Goal: Information Seeking & Learning: Learn about a topic

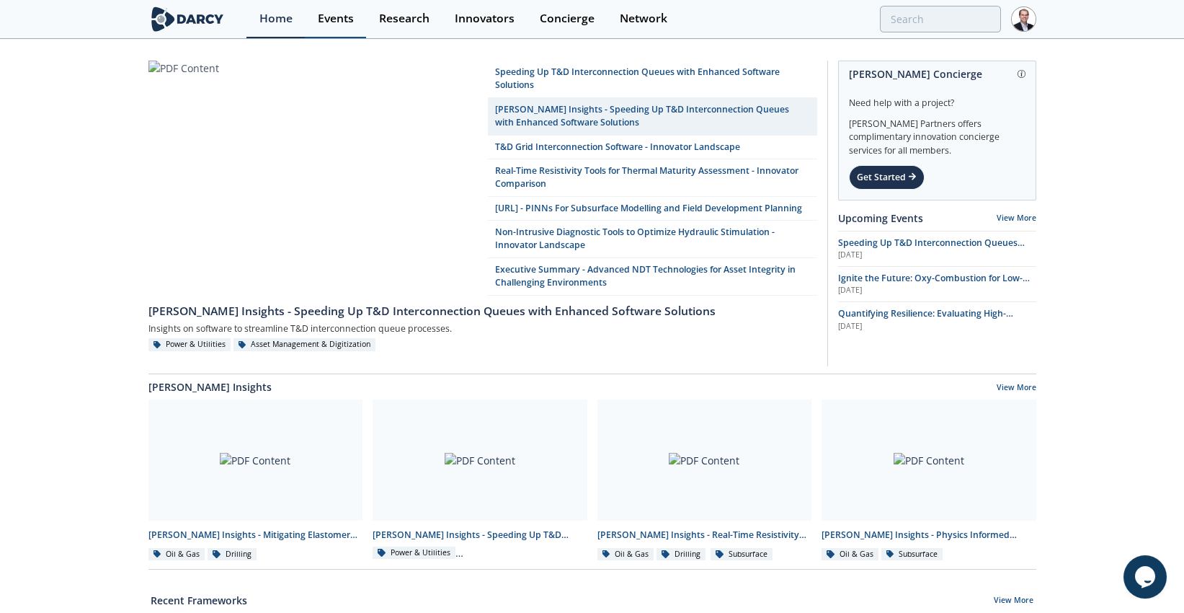
click at [359, 19] on link "Events" at bounding box center [335, 19] width 61 height 38
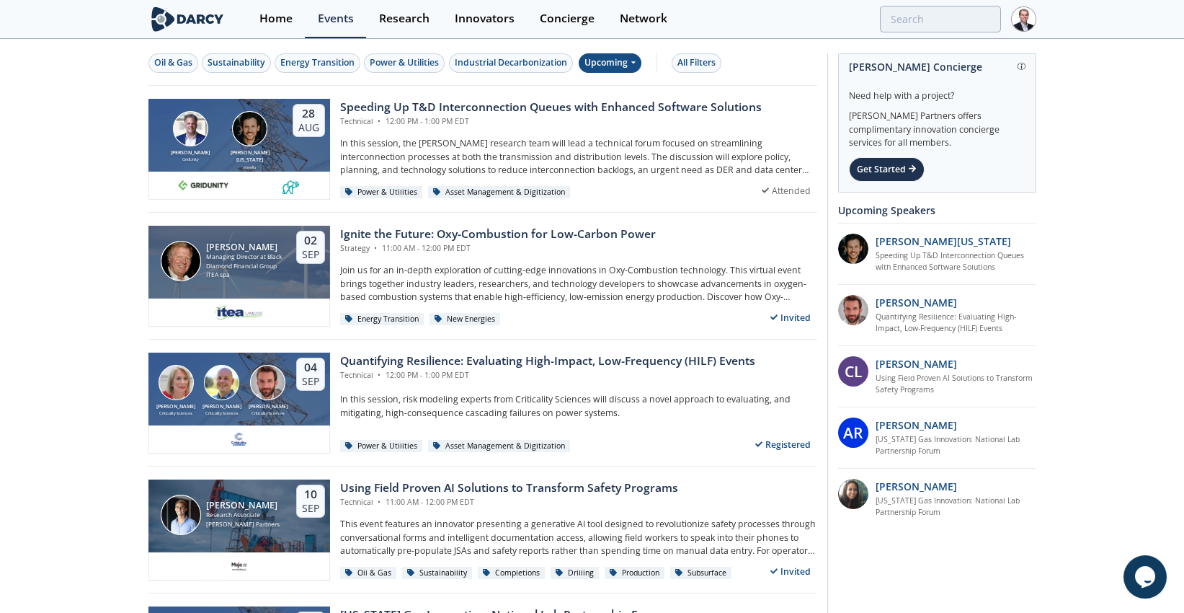
click at [623, 71] on div "Upcoming" at bounding box center [610, 62] width 63 height 19
click at [710, 61] on div "All Filters" at bounding box center [697, 62] width 38 height 13
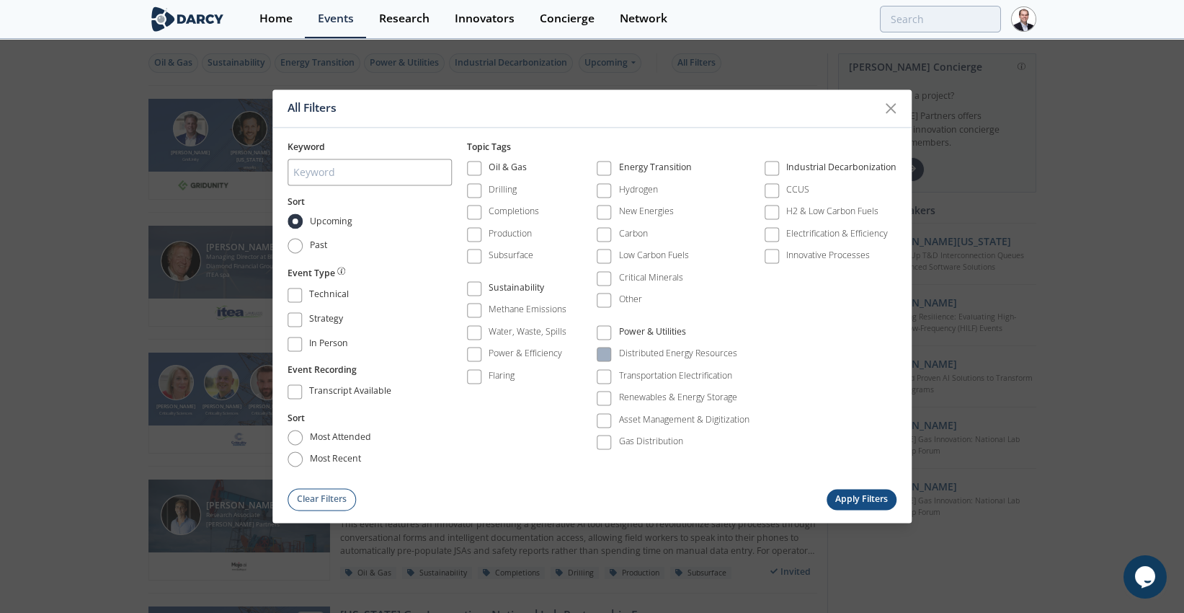
click at [602, 354] on span at bounding box center [604, 355] width 10 height 10
click at [859, 499] on button "Apply Filters" at bounding box center [862, 499] width 71 height 21
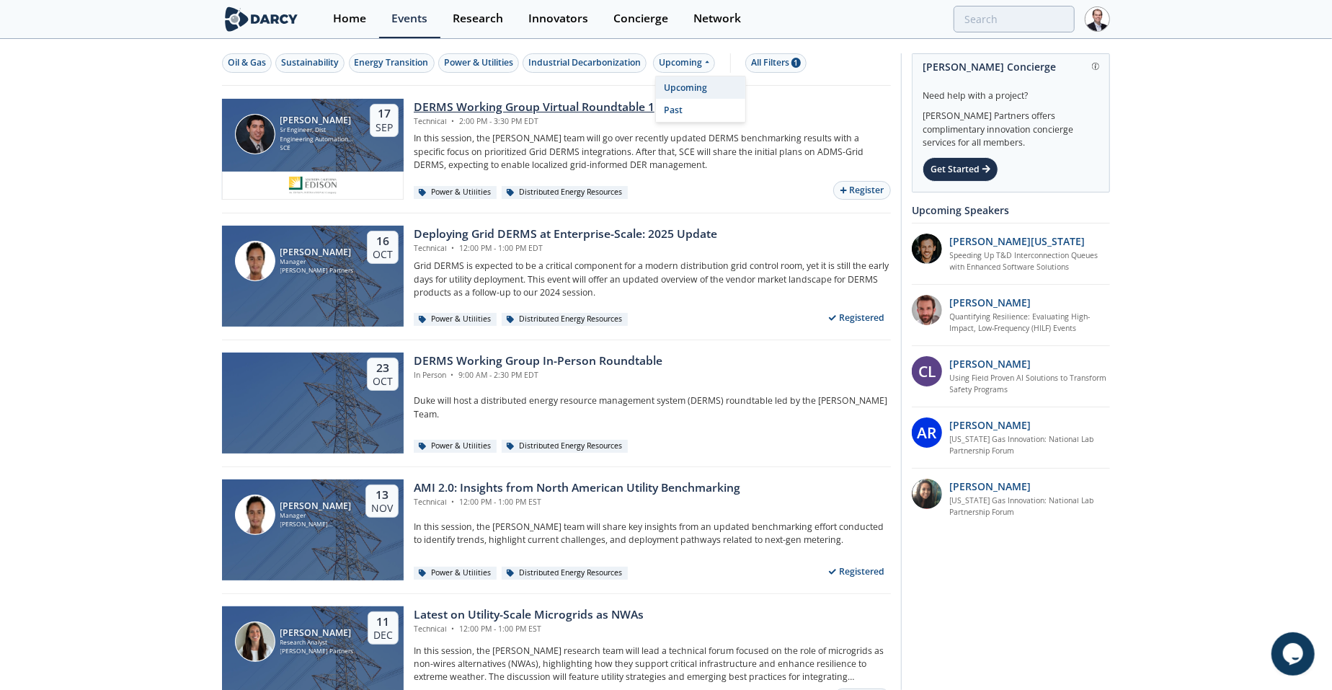
click at [705, 123] on div "DERMS Working Group Virtual Roundtable 1 Technical • 2:00 PM - 3:30 PM EDT" at bounding box center [652, 113] width 477 height 28
click at [691, 70] on div "Upcoming" at bounding box center [684, 62] width 63 height 19
click at [689, 105] on div "Past" at bounding box center [700, 110] width 89 height 23
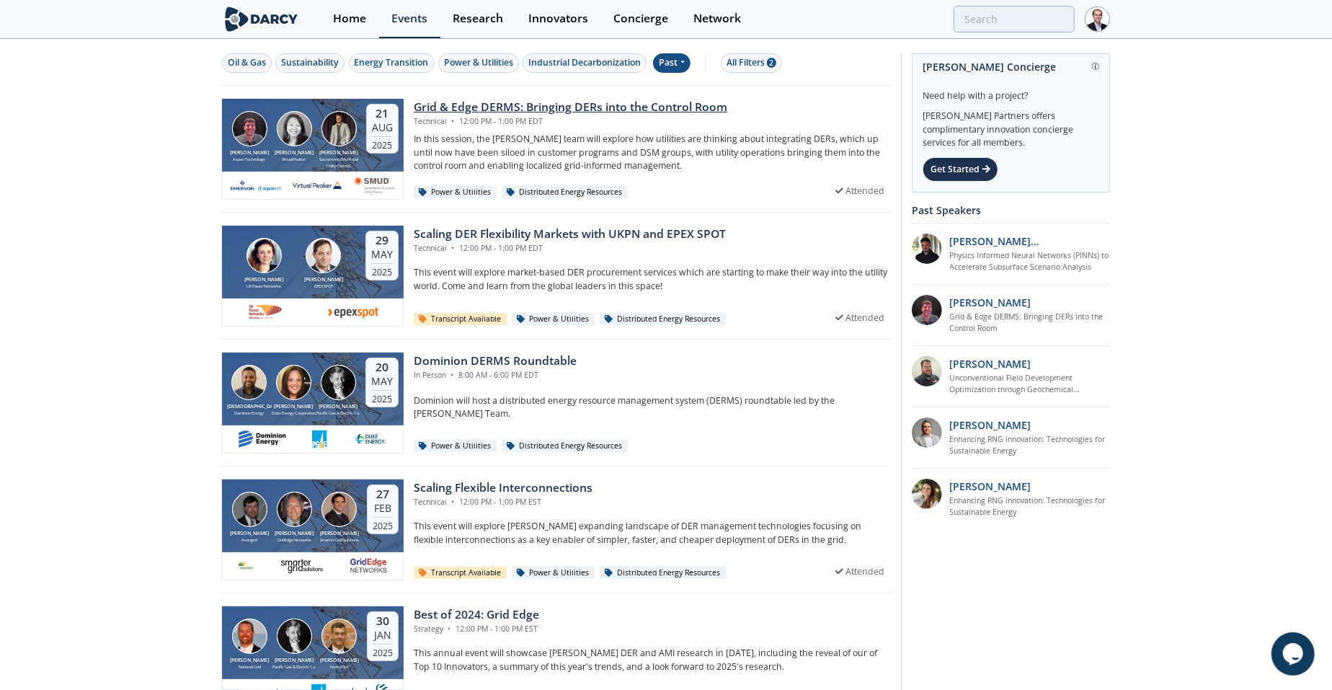
click at [655, 117] on div "Technical • 12:00 PM - 1:00 PM EDT" at bounding box center [571, 122] width 314 height 12
